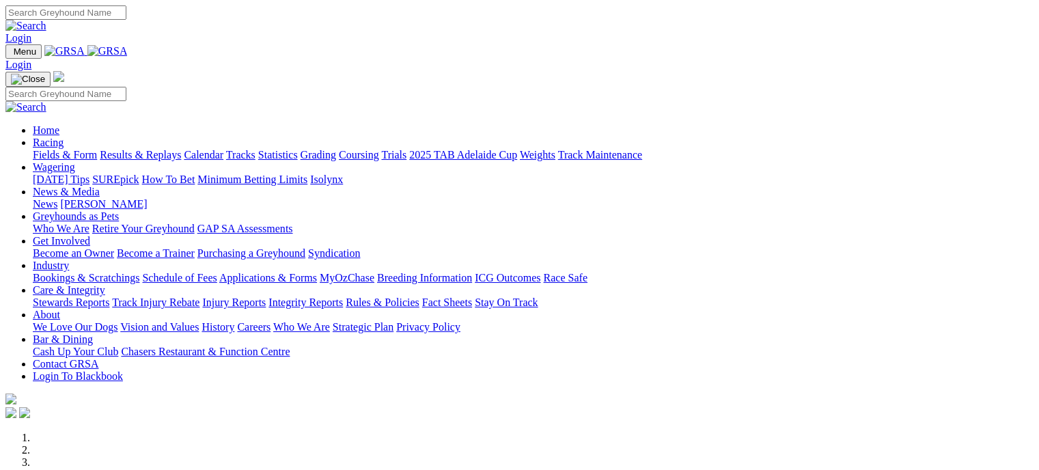
click at [181, 149] on link "Results & Replays" at bounding box center [140, 155] width 81 height 12
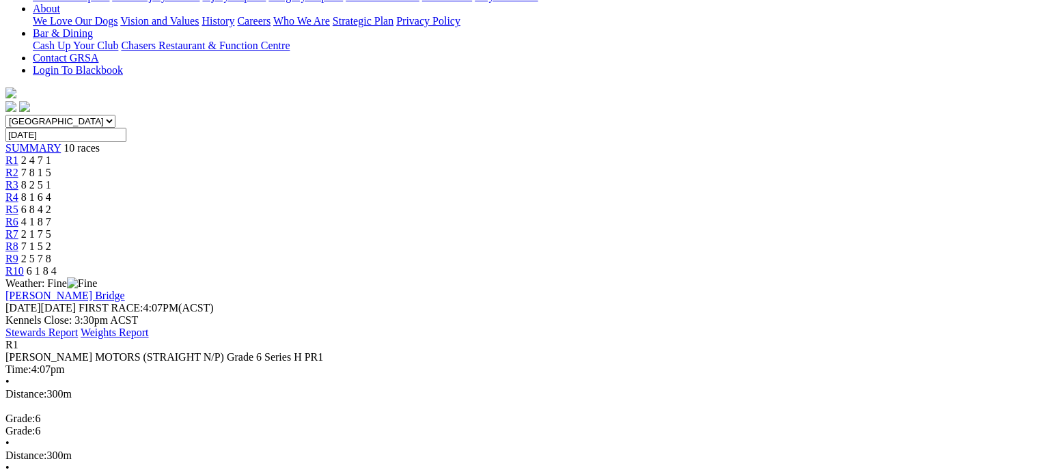
scroll to position [333, 0]
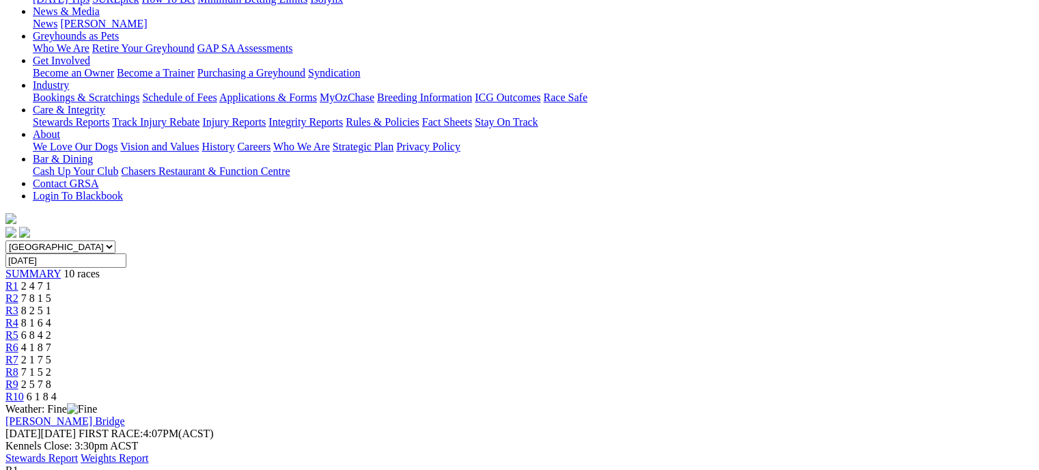
scroll to position [148, 0]
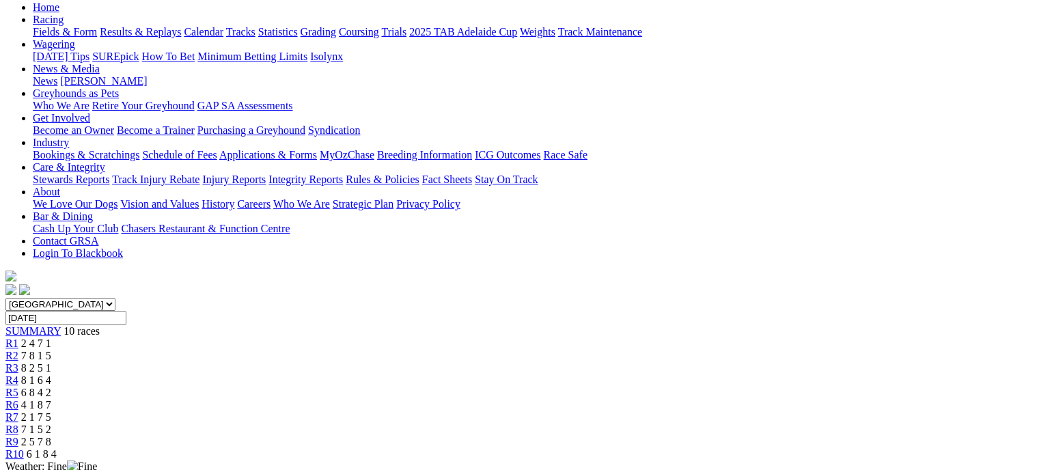
click at [18, 350] on link "R2" at bounding box center [11, 356] width 13 height 12
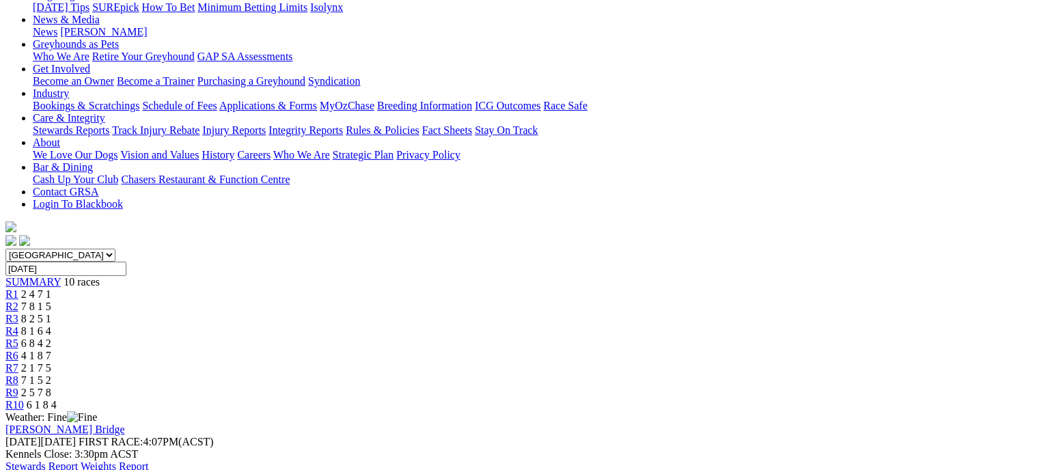
scroll to position [194, 0]
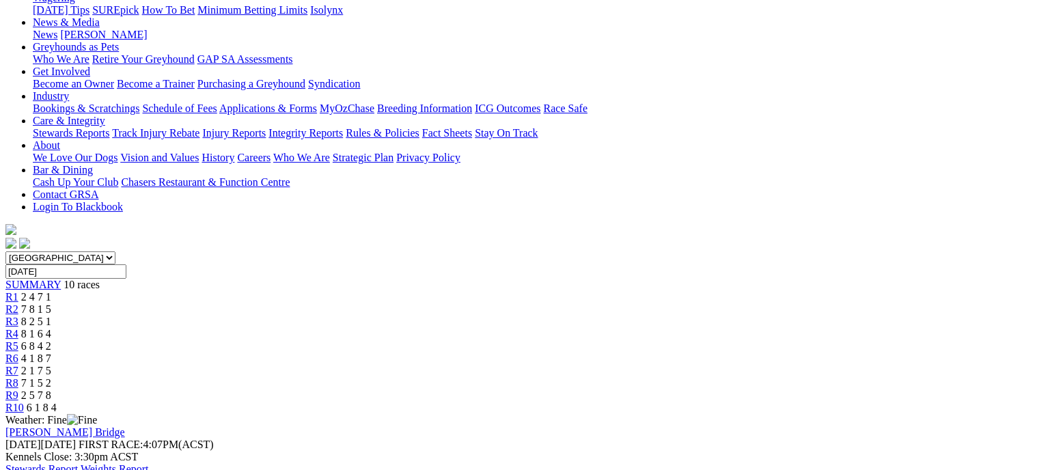
click at [51, 316] on span "8 2 5 1" at bounding box center [36, 322] width 30 height 12
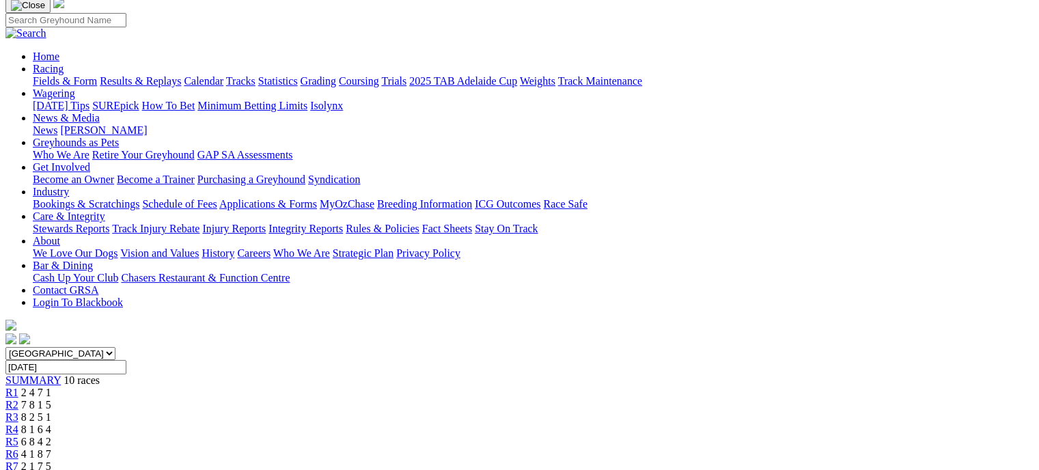
scroll to position [94, 0]
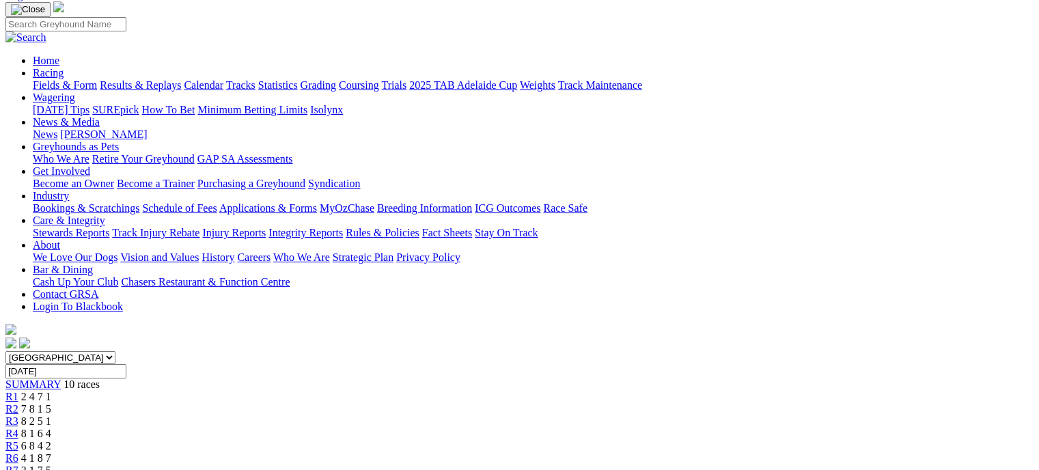
click at [478, 428] on div "R4 8 1 6 4" at bounding box center [519, 434] width 1028 height 12
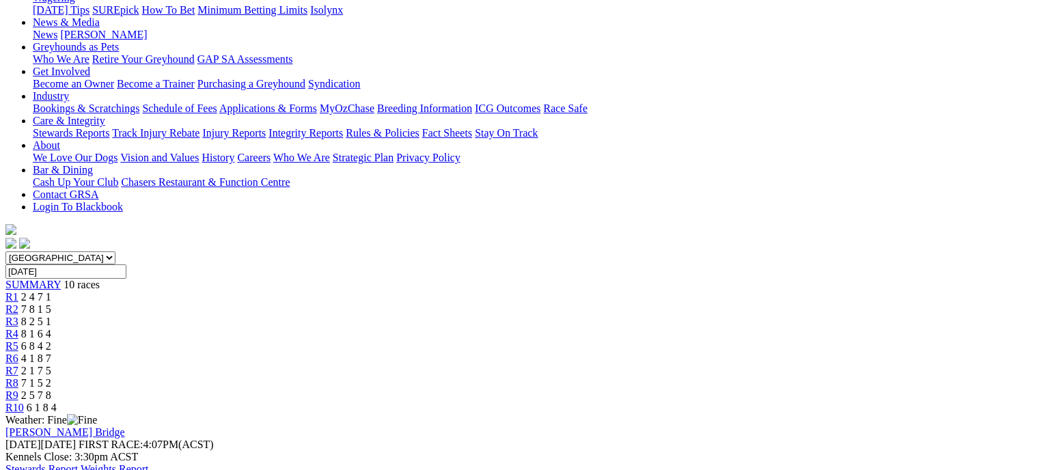
scroll to position [190, 0]
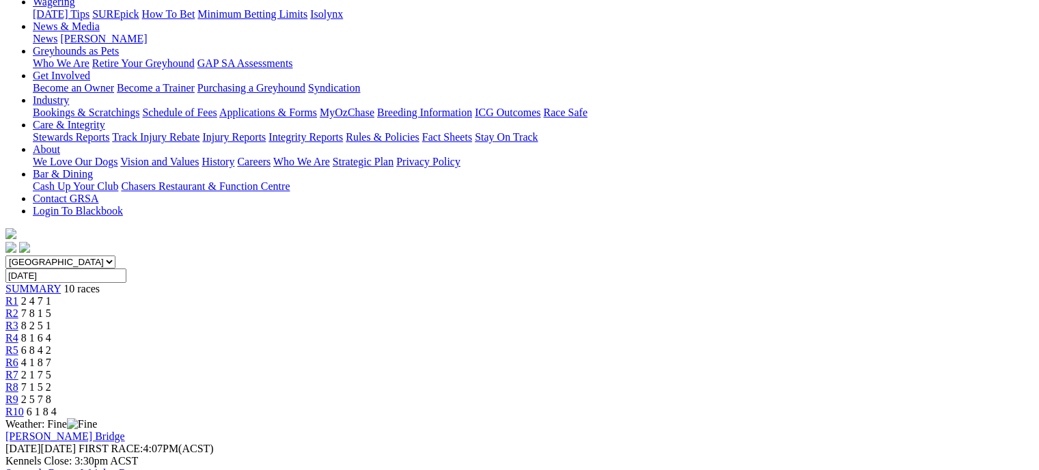
click at [555, 344] on div "R5 6 8 4 2" at bounding box center [519, 350] width 1028 height 12
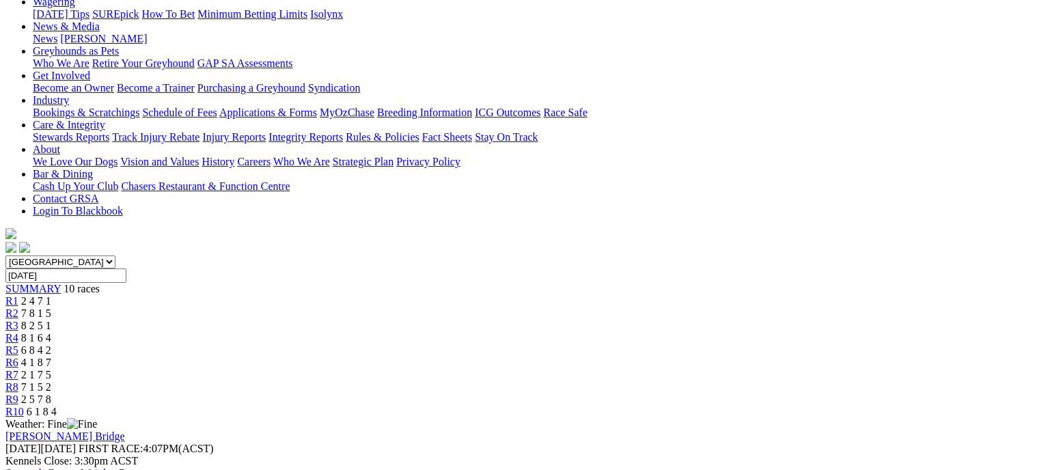
scroll to position [182, 0]
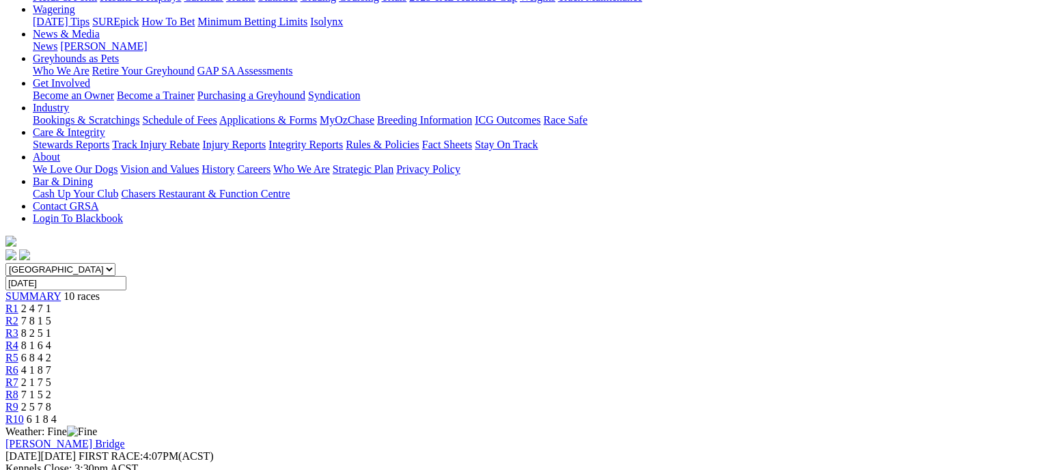
click at [18, 364] on link "R6" at bounding box center [11, 370] width 13 height 12
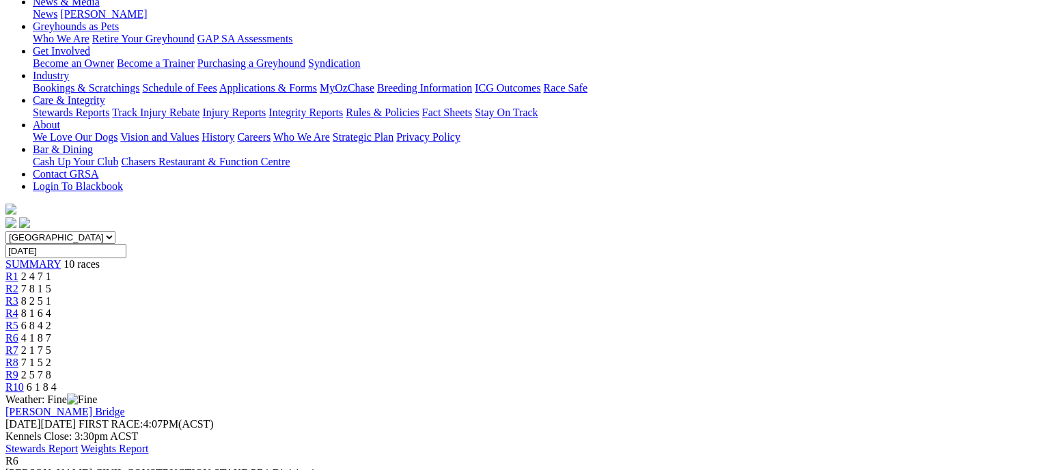
scroll to position [209, 0]
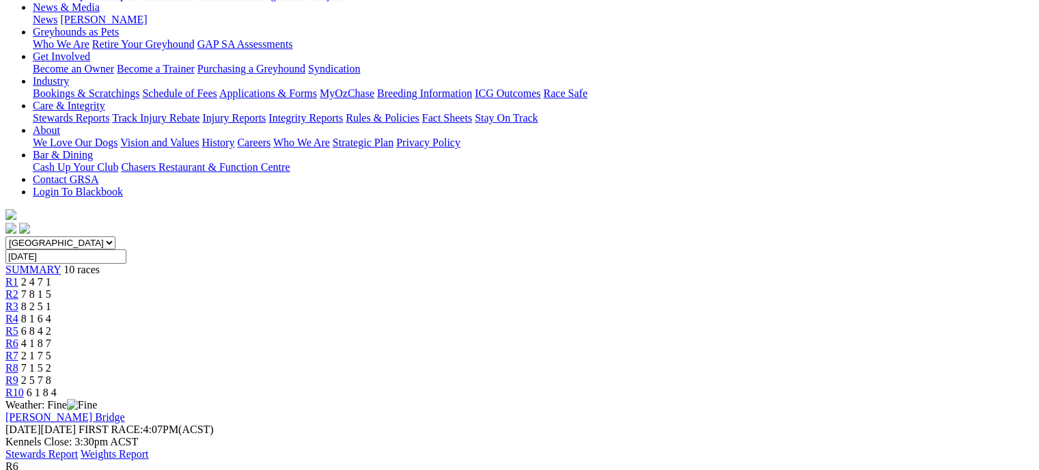
click at [18, 350] on link "R7" at bounding box center [11, 356] width 13 height 12
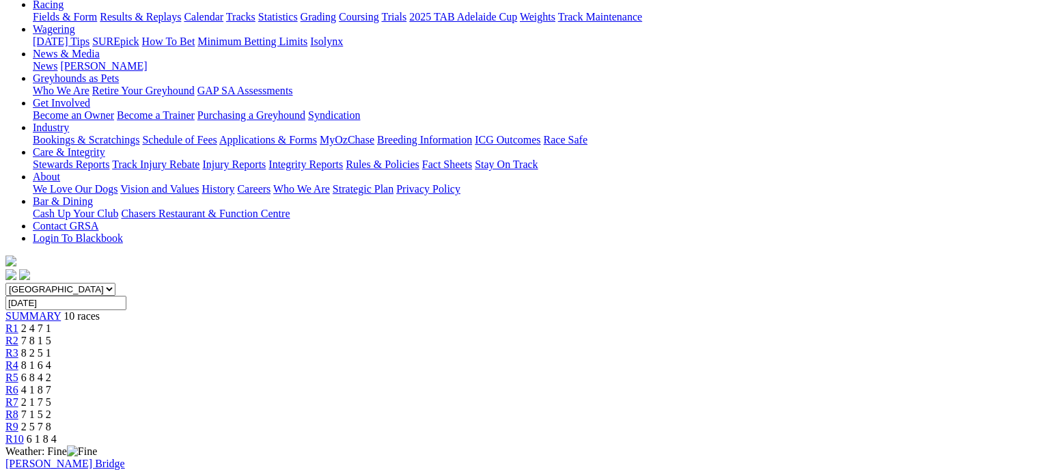
scroll to position [131, 0]
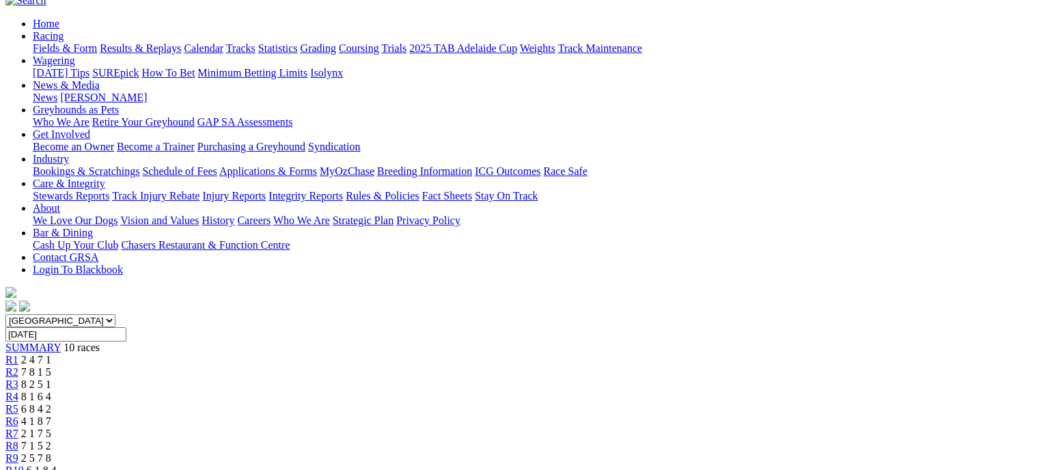
click at [51, 440] on span "7 1 5 2" at bounding box center [36, 446] width 30 height 12
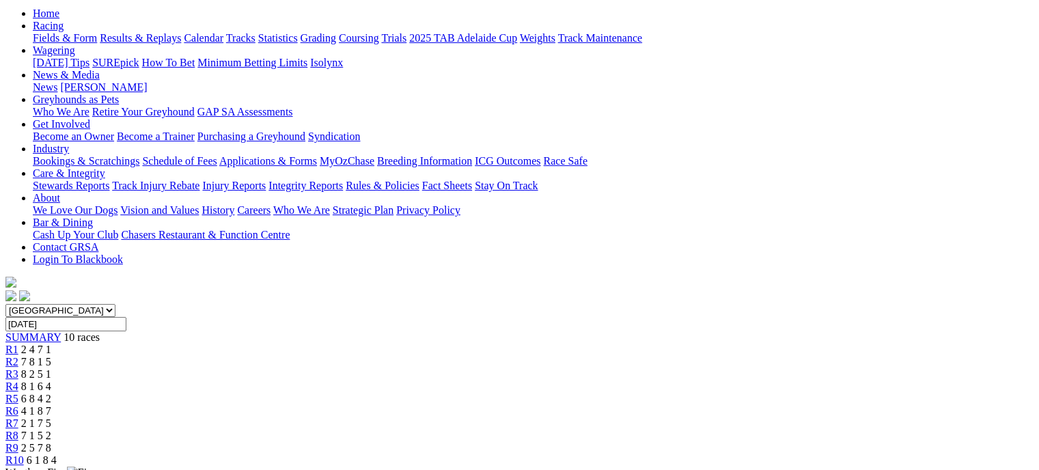
scroll to position [135, 0]
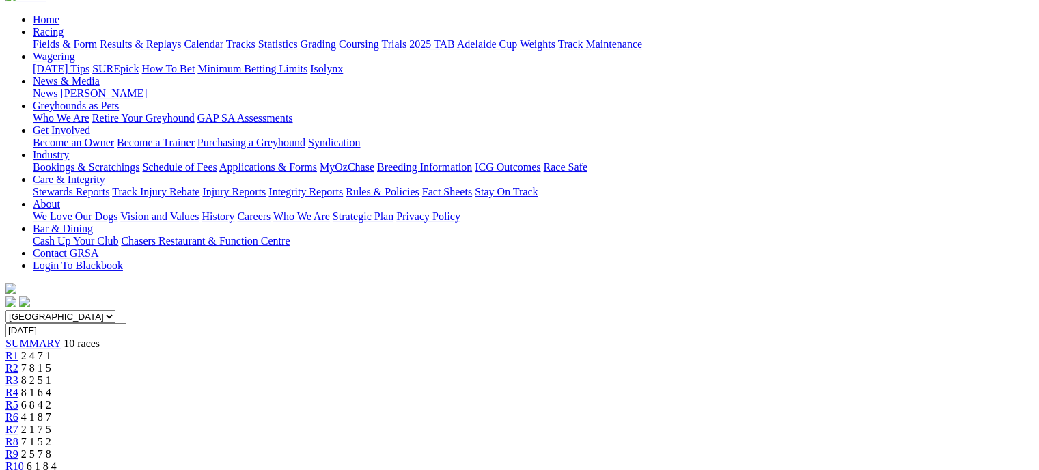
click at [18, 448] on link "R9" at bounding box center [11, 454] width 13 height 12
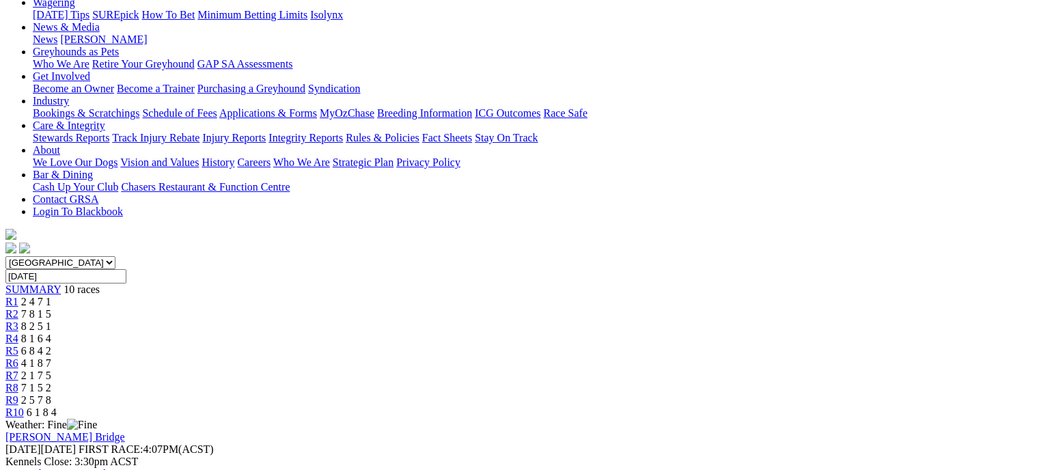
scroll to position [188, 0]
click at [24, 408] on link "R10" at bounding box center [14, 414] width 18 height 12
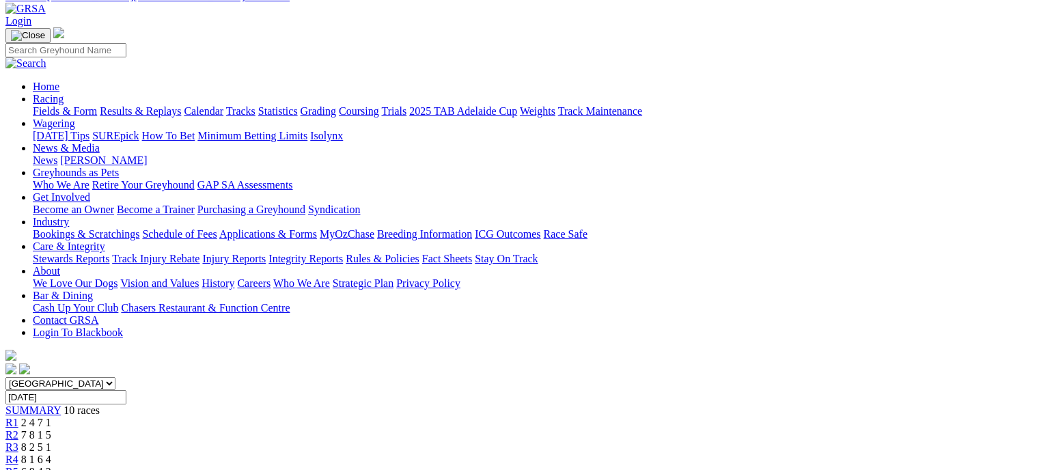
scroll to position [10, 0]
